Goal: Use online tool/utility: Utilize a website feature to perform a specific function

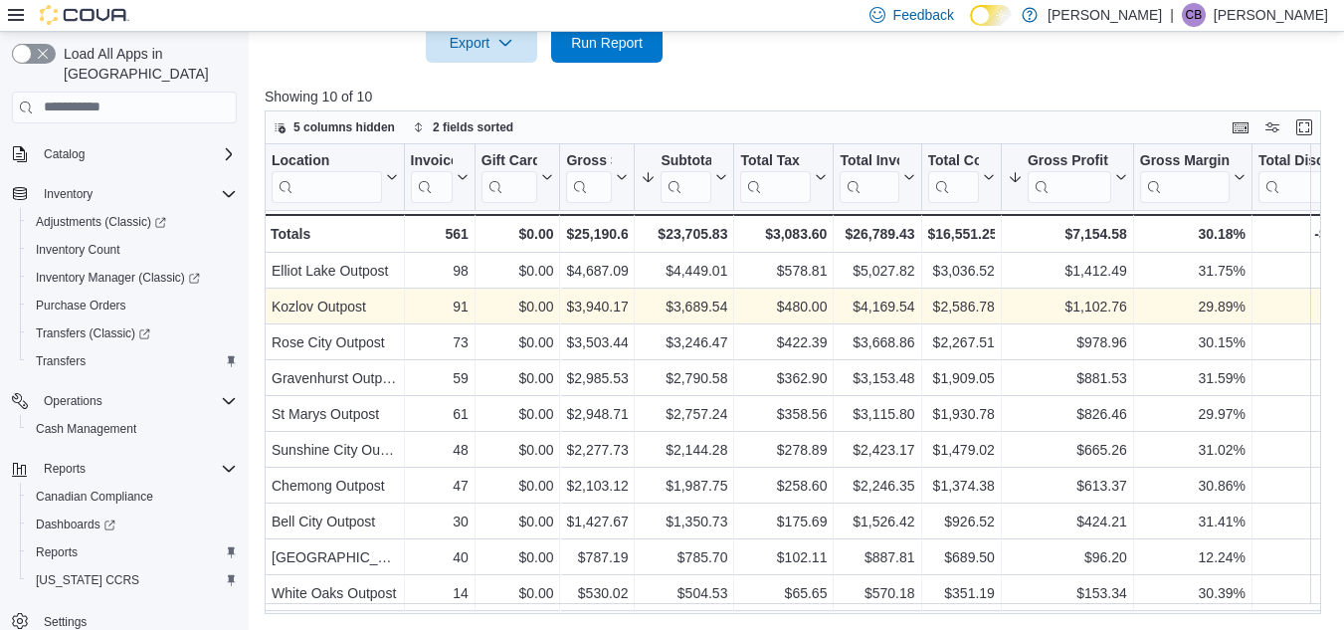
scroll to position [7, 0]
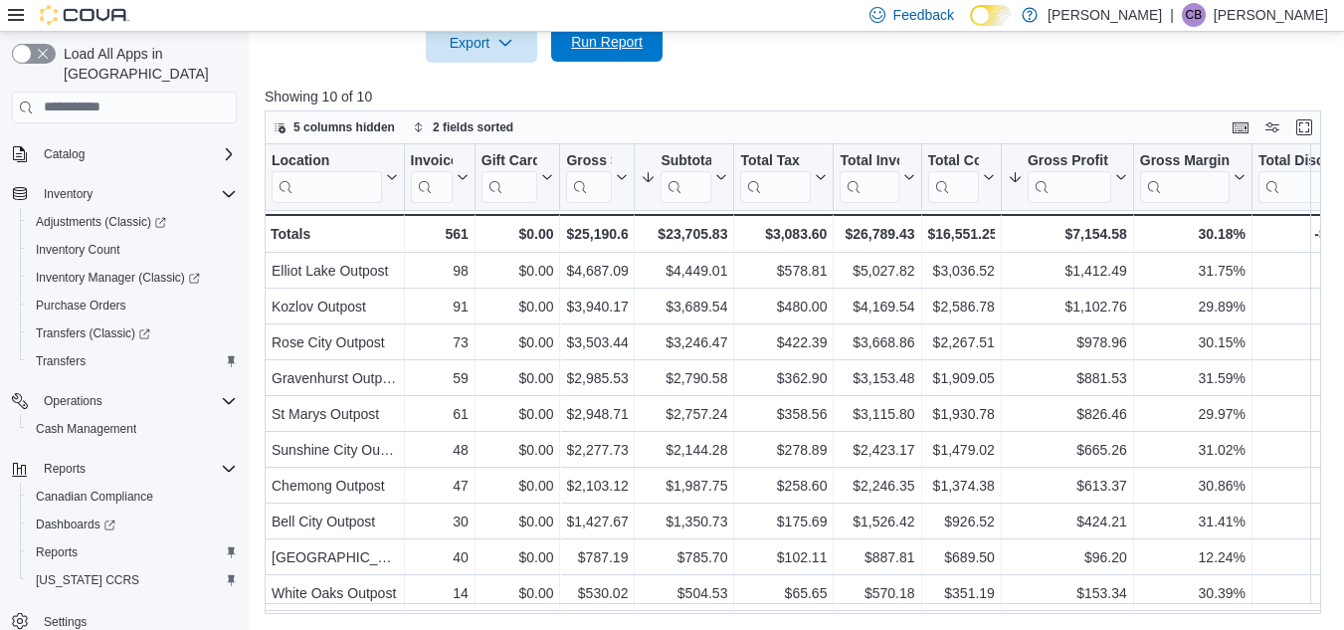
click at [623, 48] on span "Run Report" at bounding box center [607, 42] width 72 height 20
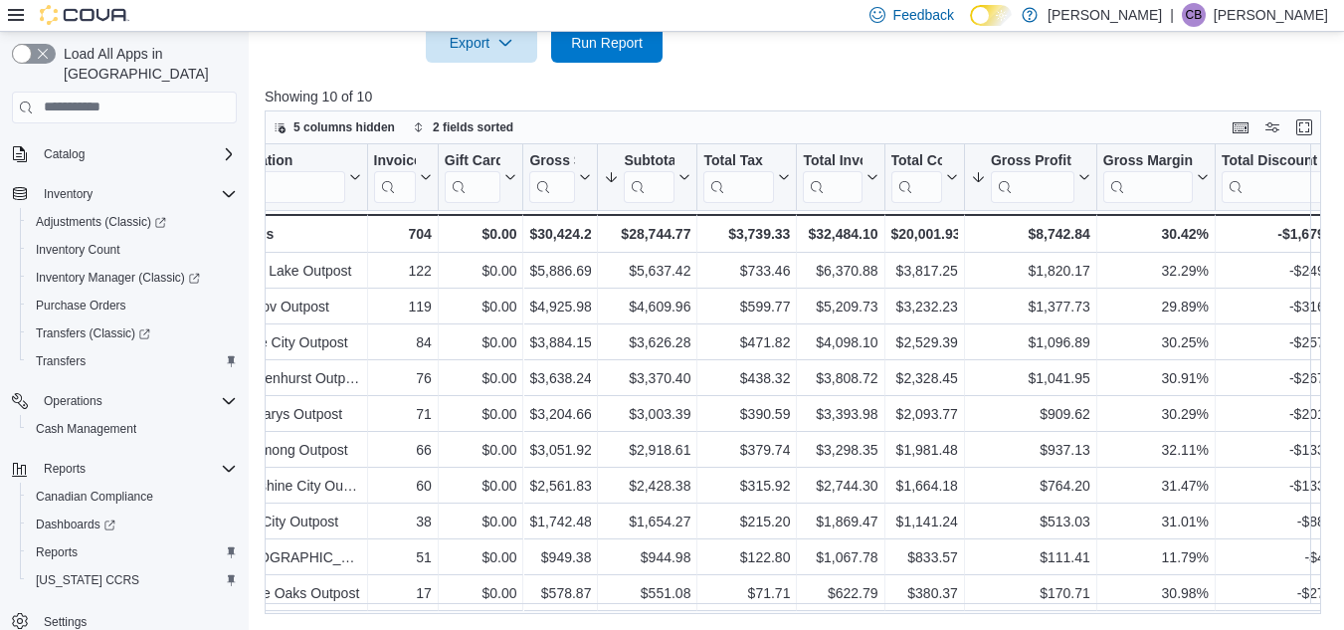
scroll to position [0, 0]
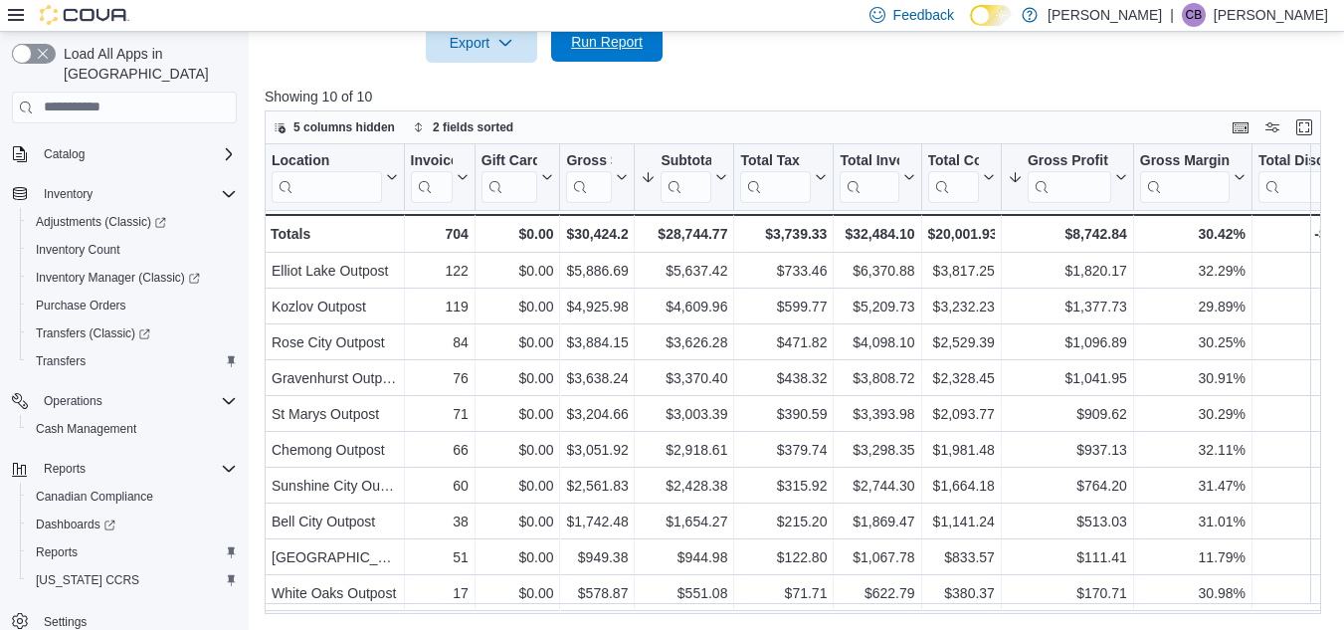
click at [610, 35] on span "Run Report" at bounding box center [607, 42] width 72 height 20
click at [612, 48] on span "Run Report" at bounding box center [607, 42] width 72 height 20
click at [603, 49] on span "Run Report" at bounding box center [607, 42] width 72 height 20
click at [626, 52] on span "Run Report" at bounding box center [607, 42] width 88 height 40
click at [610, 34] on span "Run Report" at bounding box center [607, 42] width 72 height 20
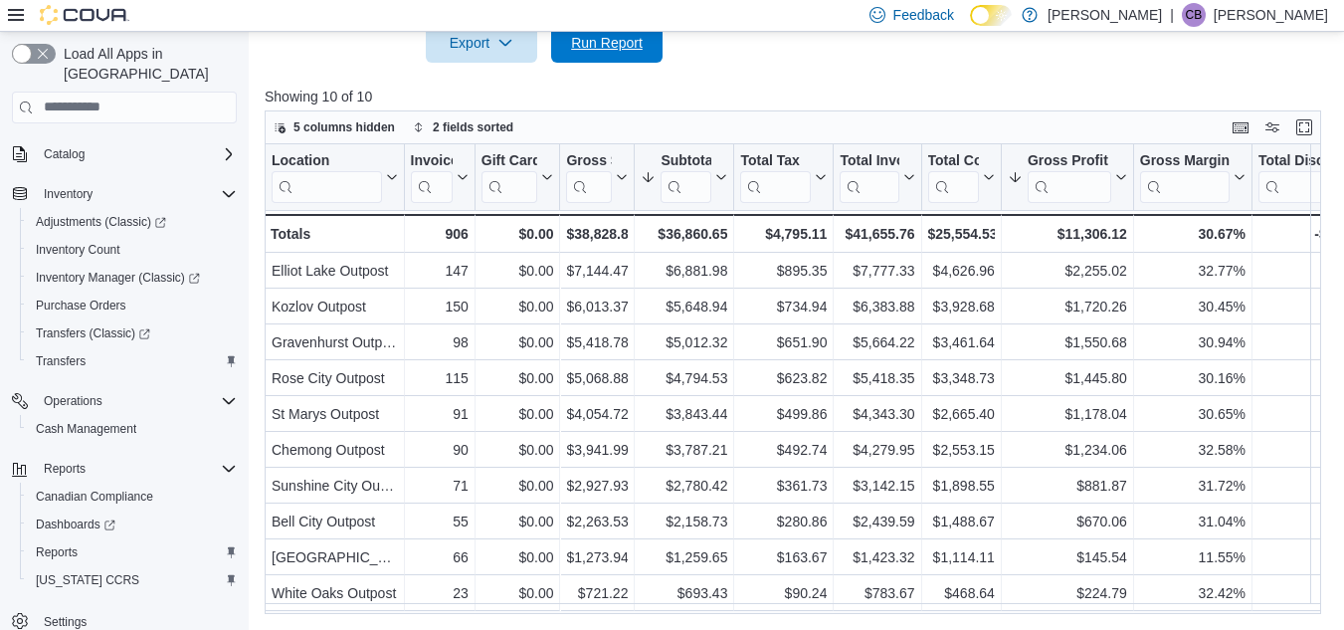
click at [618, 51] on span "Run Report" at bounding box center [607, 43] width 72 height 20
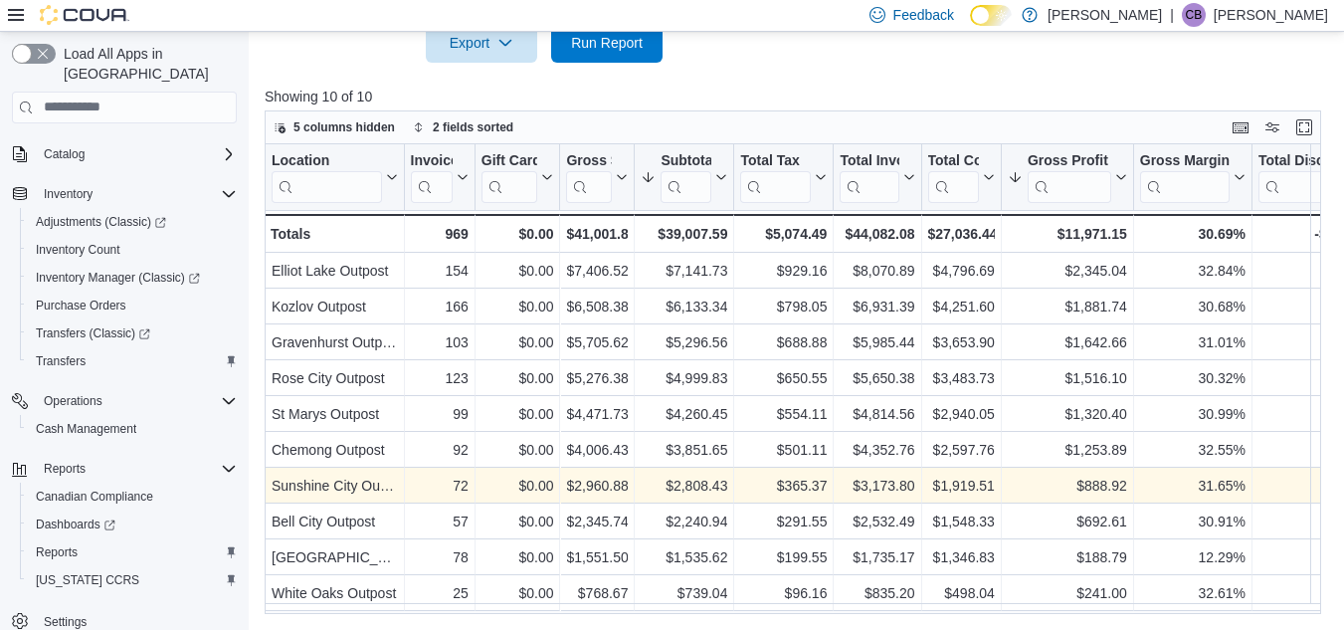
scroll to position [7, 0]
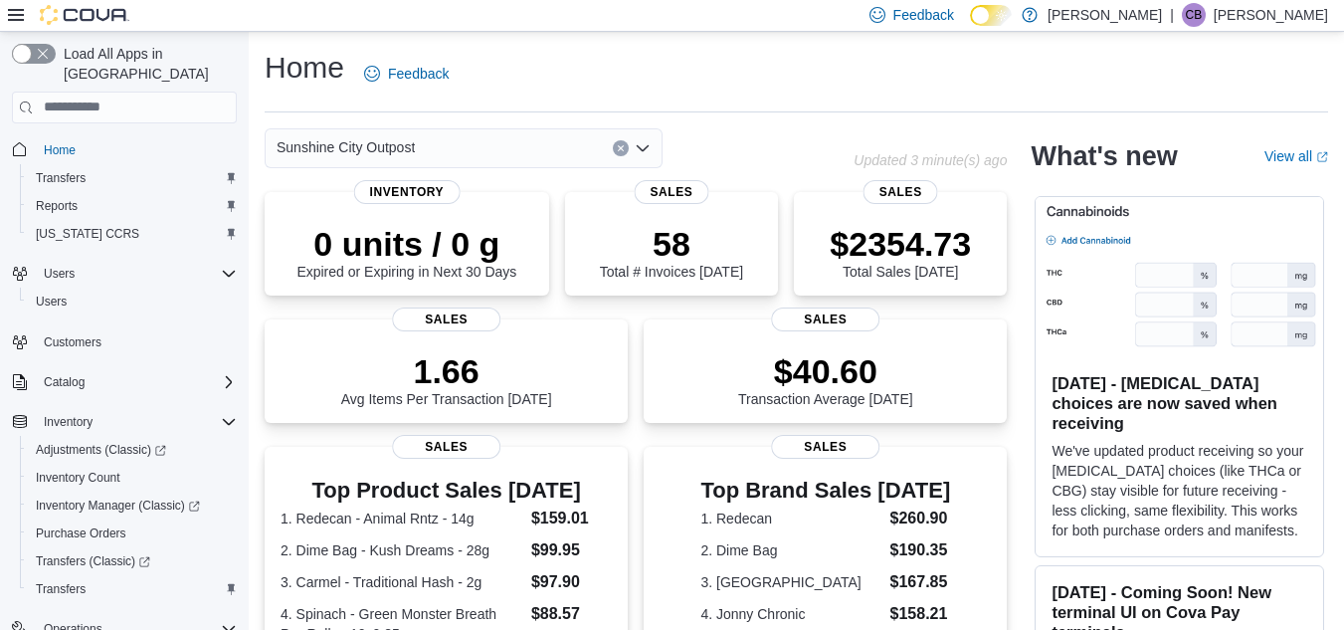
scroll to position [503, 0]
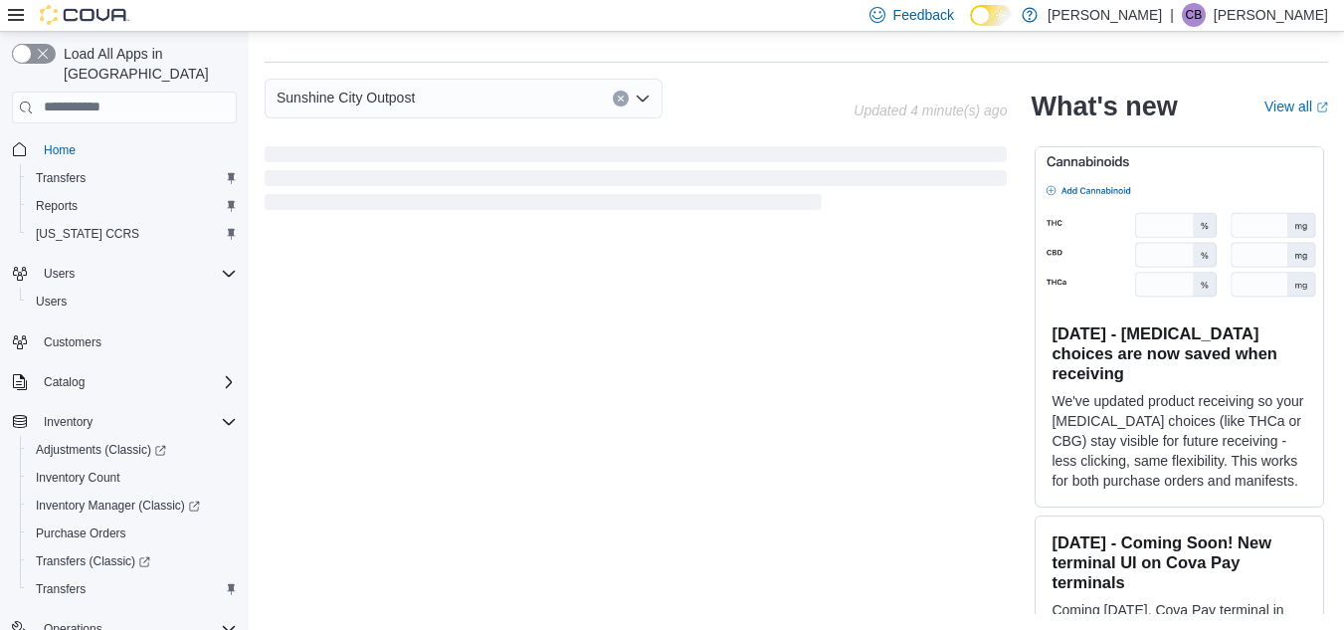
scroll to position [521, 0]
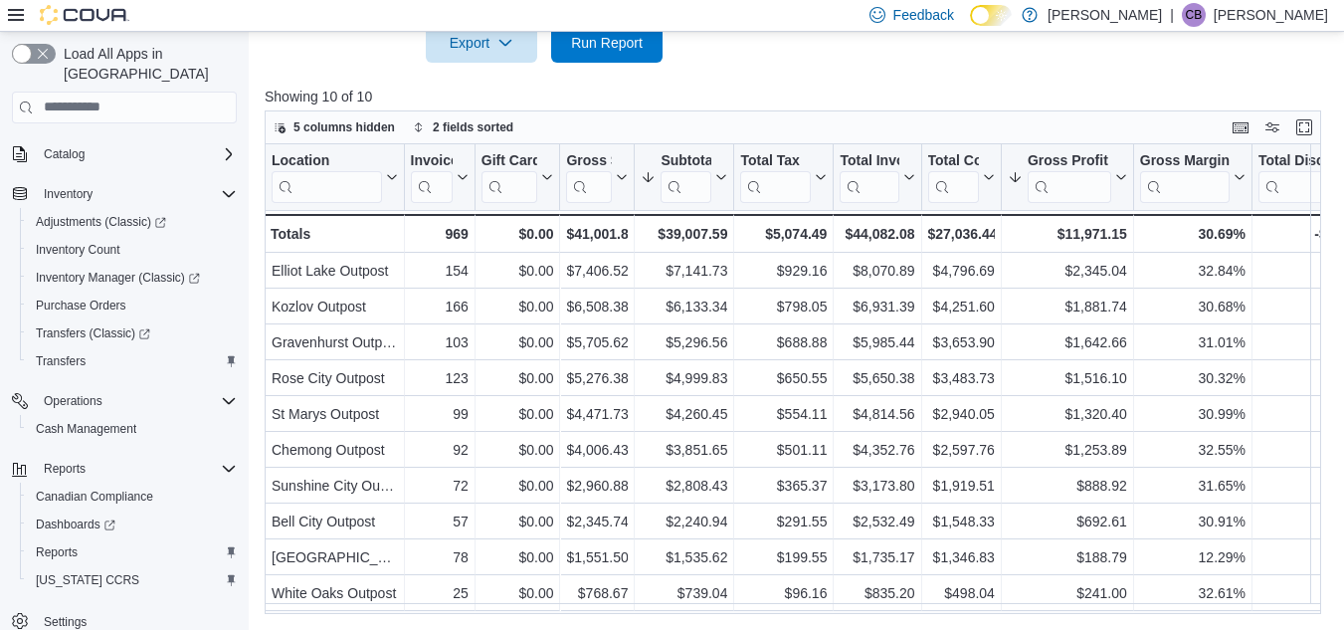
scroll to position [7, 0]
click at [627, 39] on span "Run Report" at bounding box center [607, 42] width 72 height 20
click at [590, 47] on span "Run Report" at bounding box center [607, 42] width 72 height 20
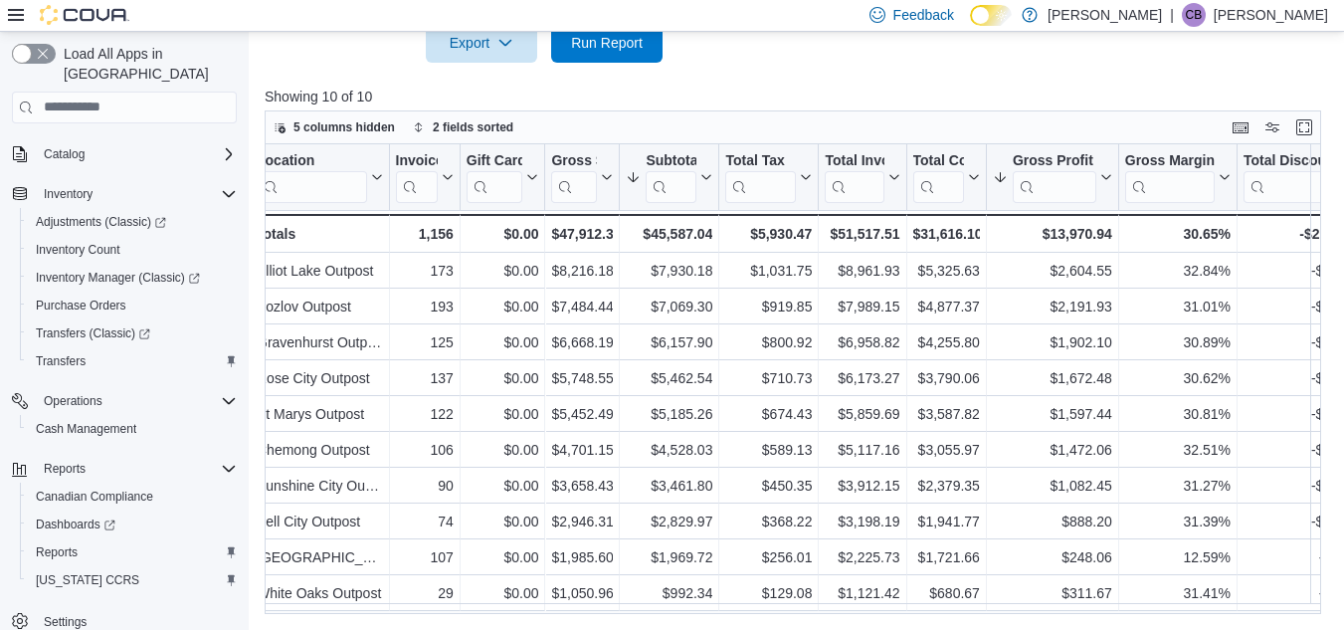
scroll to position [0, 0]
